Goal: Find specific page/section: Find specific page/section

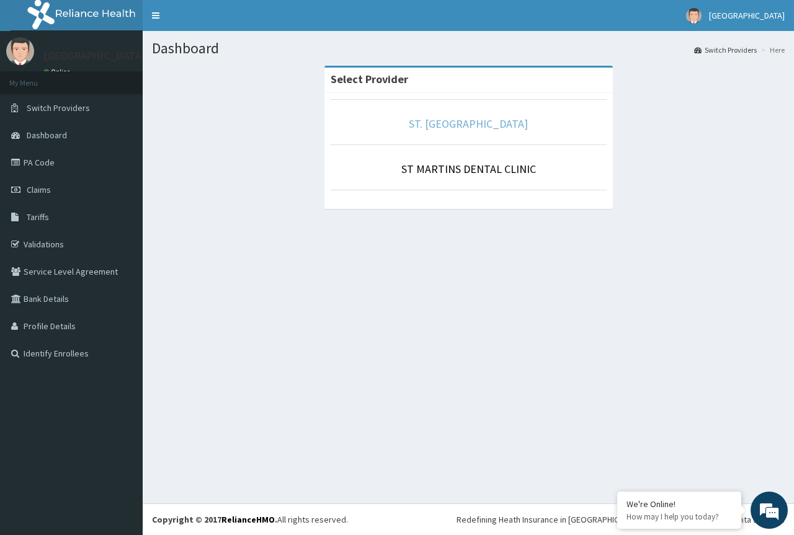
click at [472, 125] on link "ST. [GEOGRAPHIC_DATA]" at bounding box center [468, 124] width 119 height 14
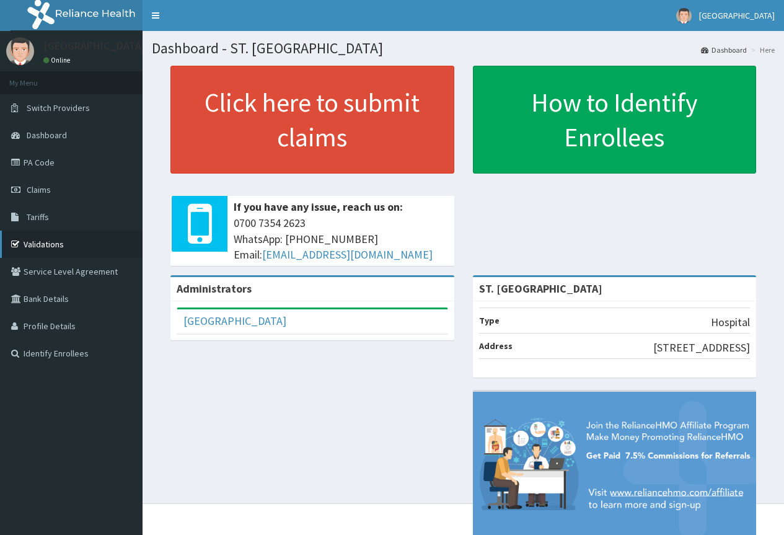
click at [46, 241] on link "Validations" at bounding box center [71, 244] width 143 height 27
